Goal: Information Seeking & Learning: Get advice/opinions

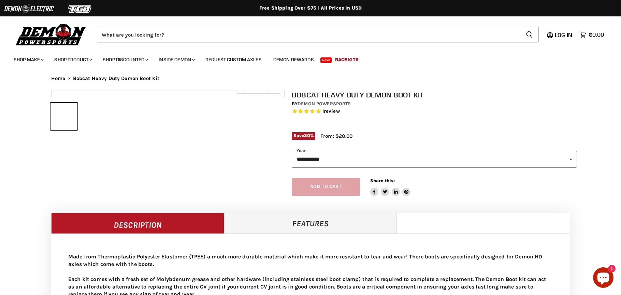
select select "******"
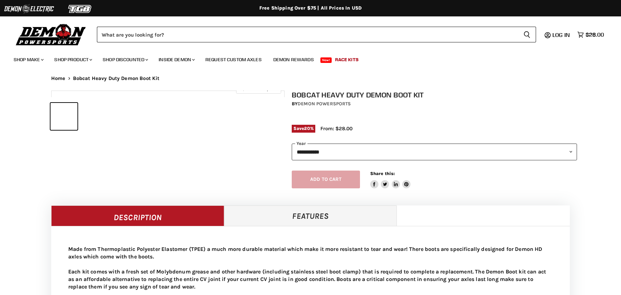
select select "******"
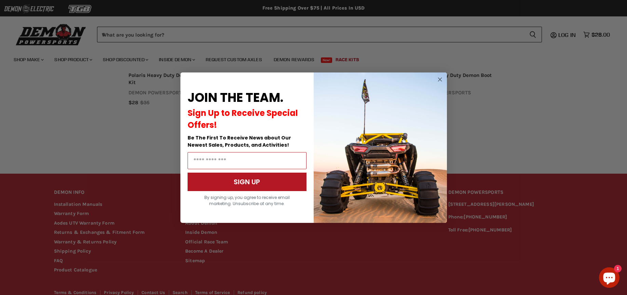
scroll to position [608, 0]
